Goal: Transaction & Acquisition: Download file/media

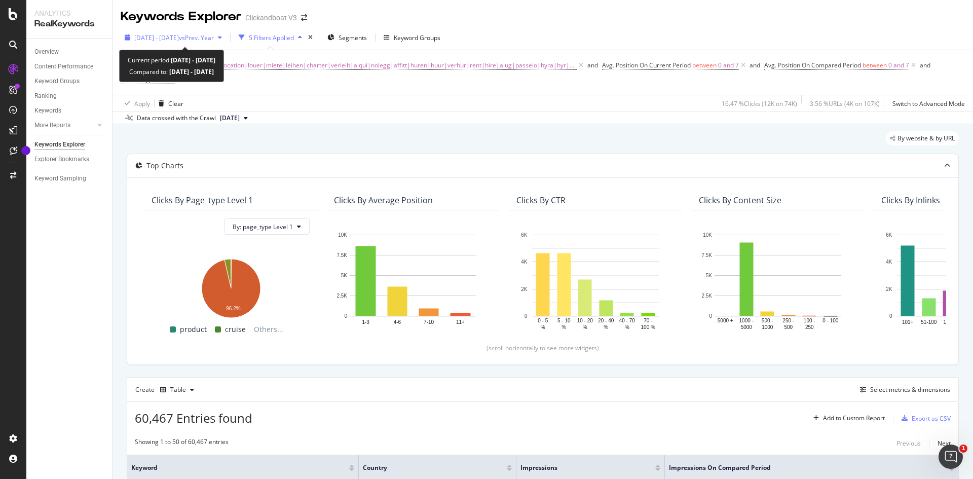
click at [210, 32] on div "[DATE] - [DATE] vs Prev. Year" at bounding box center [173, 37] width 105 height 15
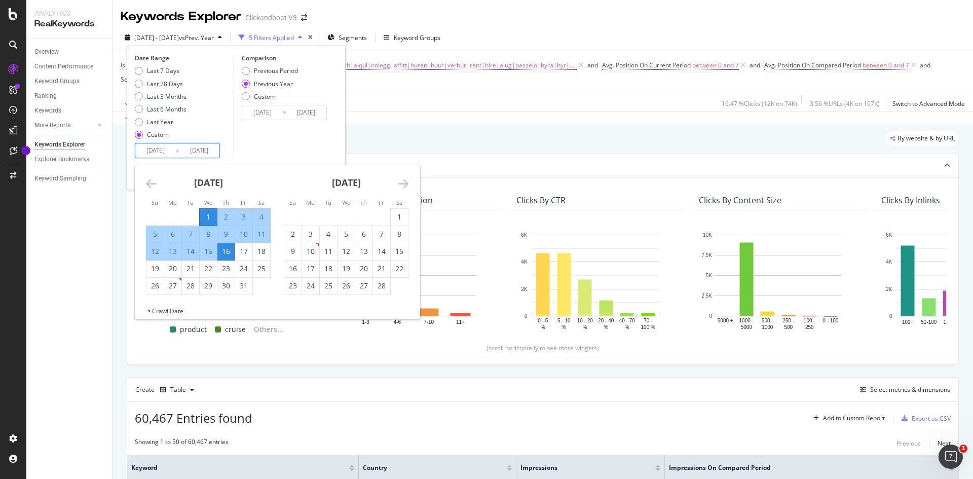
click at [160, 148] on input "[DATE]" at bounding box center [155, 150] width 41 height 14
click at [403, 176] on div "[DATE]" at bounding box center [346, 186] width 125 height 43
click at [403, 181] on icon "Move forward to switch to the next month." at bounding box center [403, 183] width 11 height 12
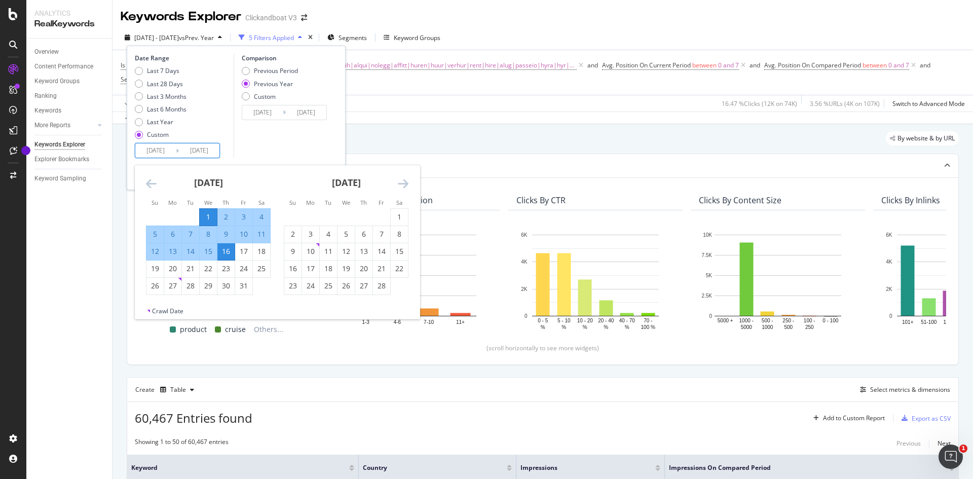
click at [403, 181] on icon "Move forward to switch to the next month." at bounding box center [403, 183] width 11 height 12
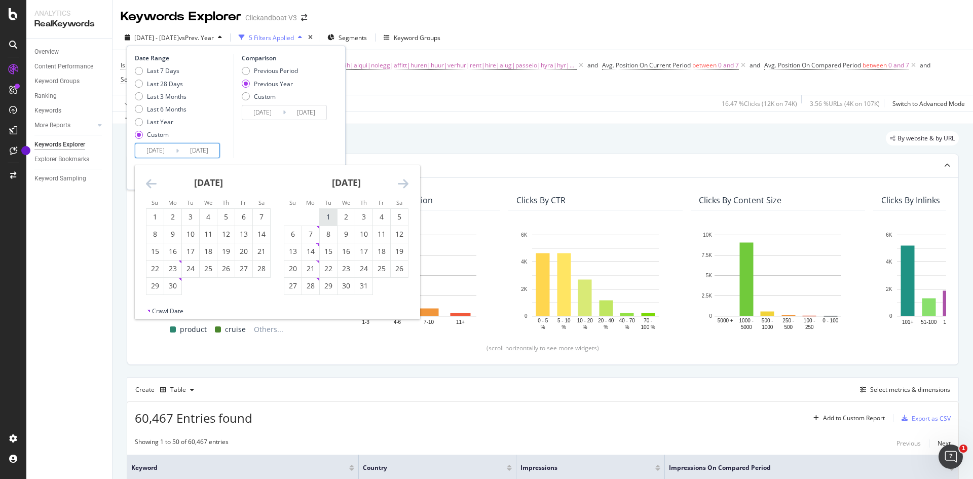
click at [333, 212] on div "1" at bounding box center [328, 217] width 17 height 10
type input "[DATE]"
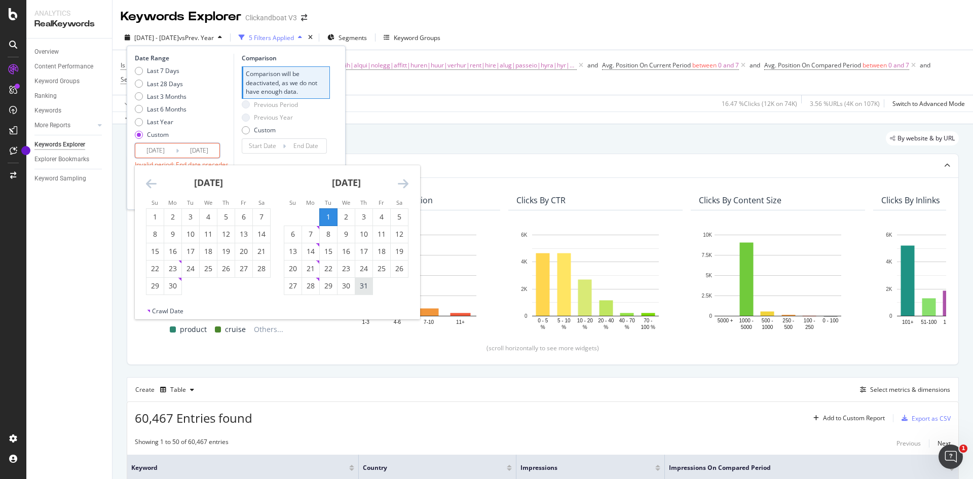
click at [359, 281] on div "31" at bounding box center [363, 286] width 17 height 10
type input "[DATE]"
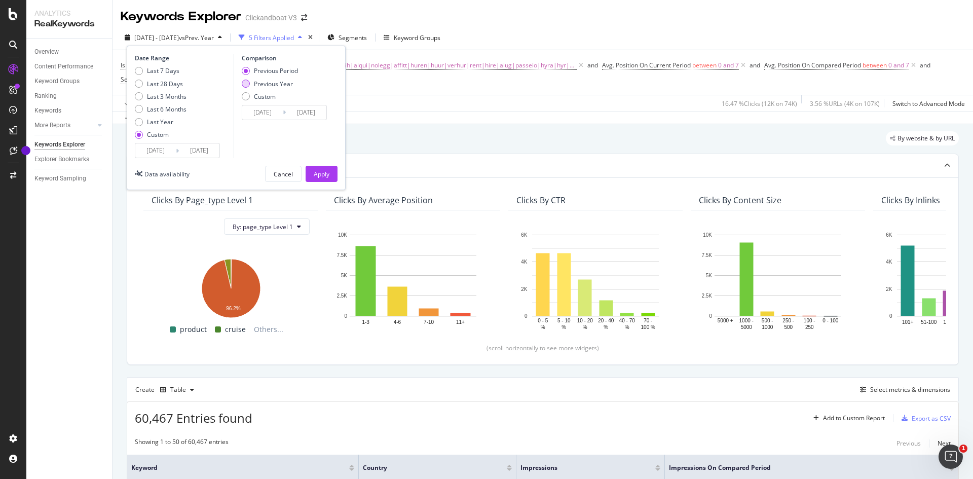
click at [278, 85] on div "Previous Year" at bounding box center [273, 84] width 39 height 9
type input "[DATE]"
click at [317, 173] on div "Apply" at bounding box center [322, 174] width 16 height 9
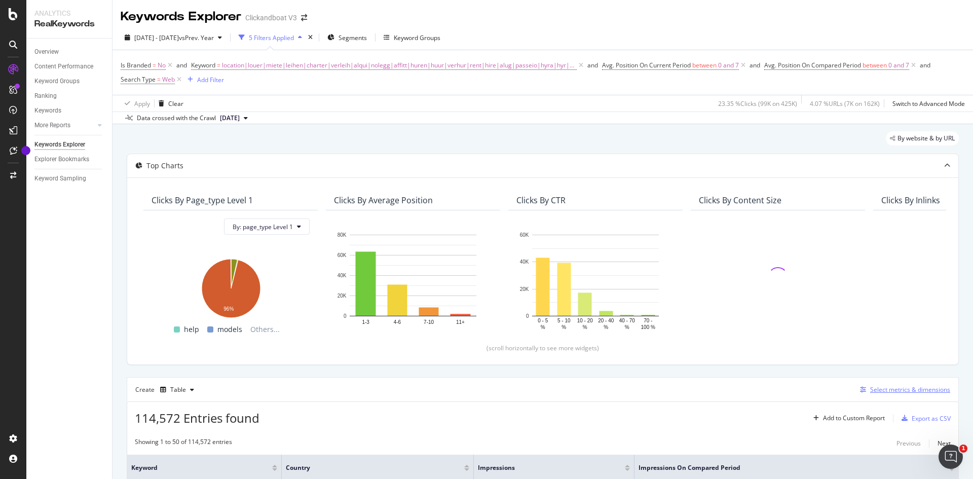
click at [778, 369] on div "Select metrics & dimensions" at bounding box center [910, 389] width 80 height 9
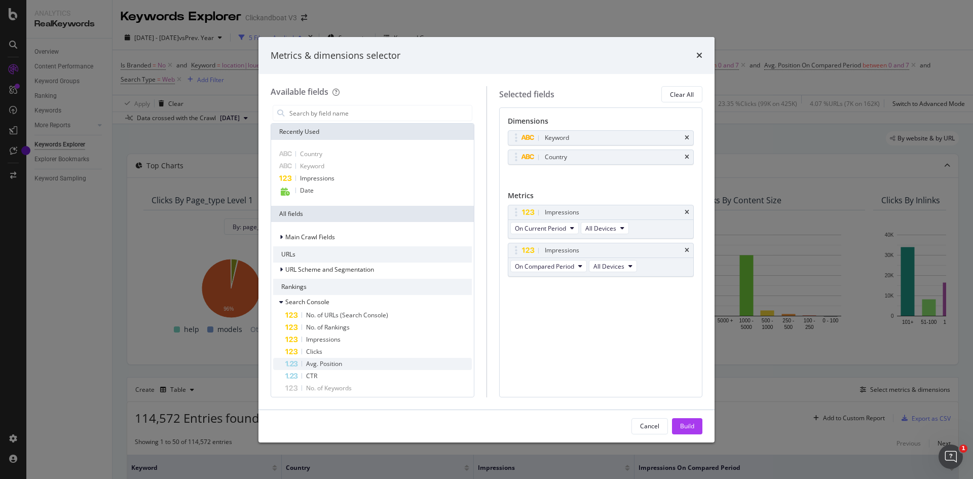
click at [348, 361] on div "Avg. Position" at bounding box center [378, 364] width 187 height 12
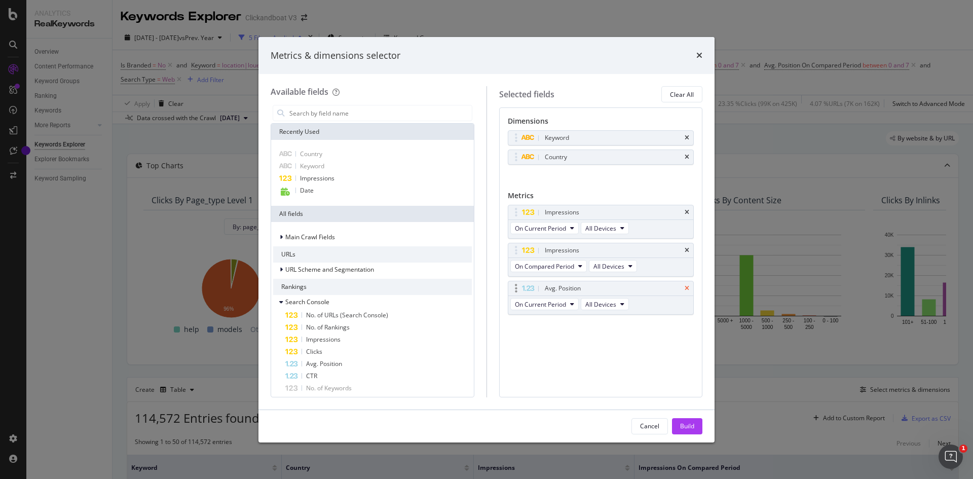
click at [687, 286] on icon "times" at bounding box center [687, 288] width 5 height 6
click at [678, 369] on div "Cancel Build" at bounding box center [486, 426] width 456 height 32
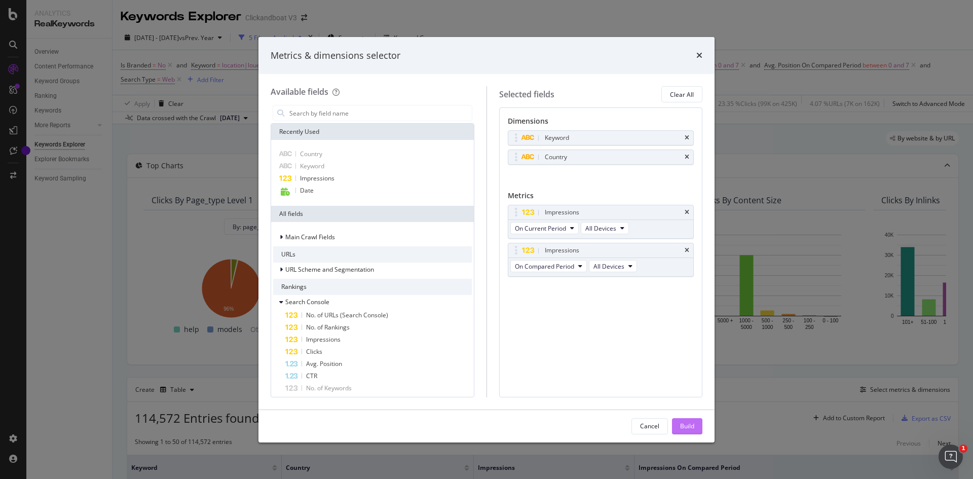
click at [680, 369] on div "Build" at bounding box center [687, 426] width 14 height 15
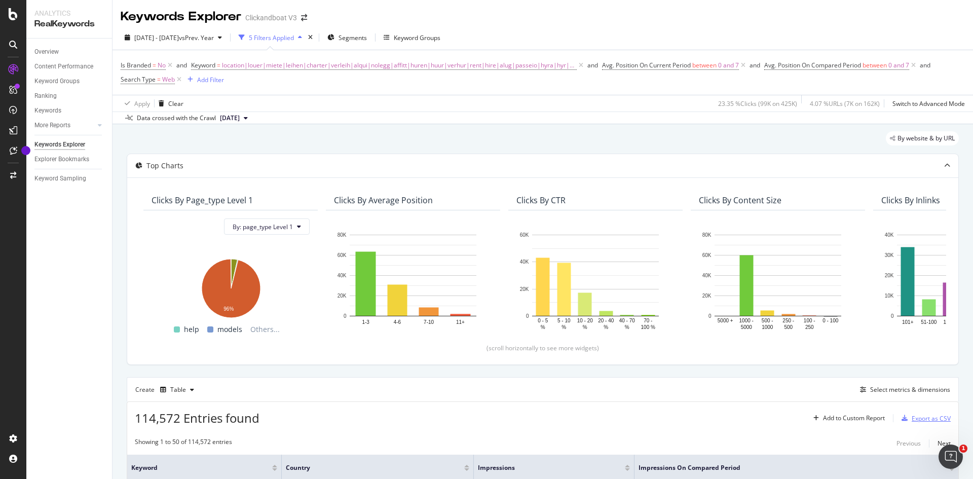
click at [778, 369] on div "Export as CSV" at bounding box center [924, 418] width 53 height 15
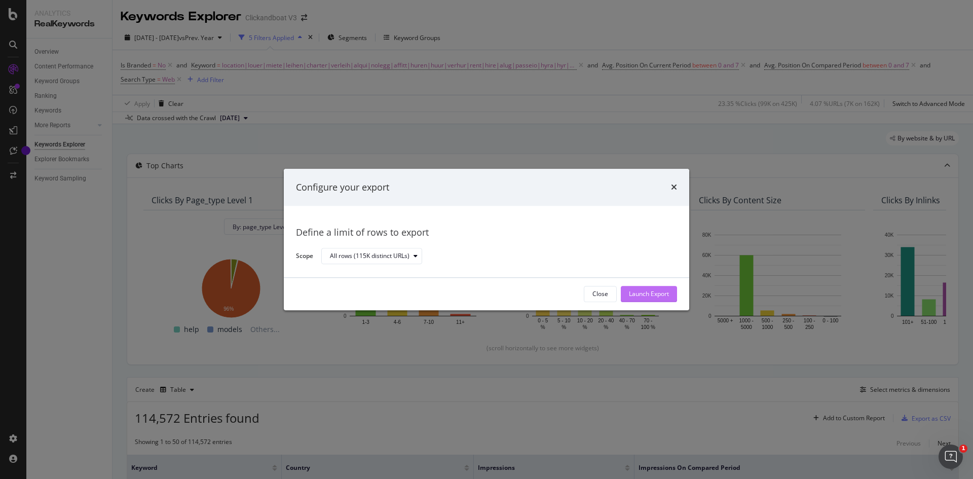
click at [641, 296] on div "Launch Export" at bounding box center [649, 294] width 40 height 9
